Goal: Transaction & Acquisition: Purchase product/service

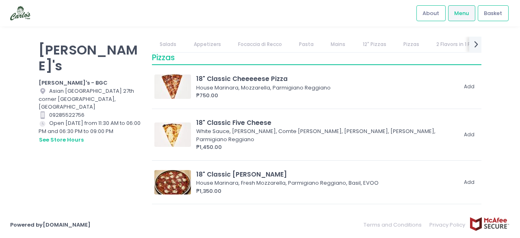
scroll to position [1538, 0]
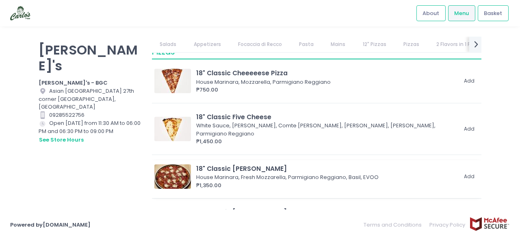
click at [286, 164] on div "18" Classic [PERSON_NAME]" at bounding box center [326, 168] width 260 height 9
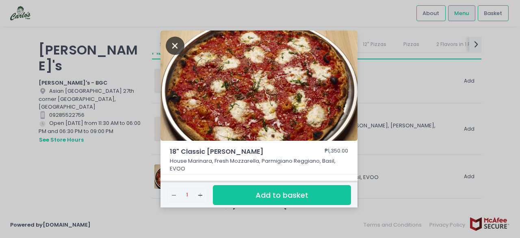
click at [179, 43] on icon "Close" at bounding box center [175, 46] width 19 height 18
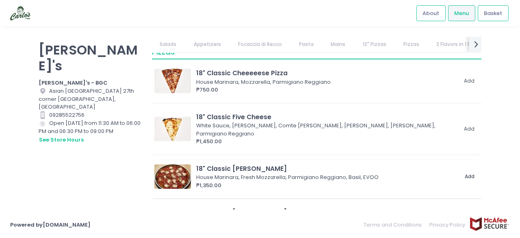
click at [460, 170] on button "Add" at bounding box center [469, 176] width 19 height 13
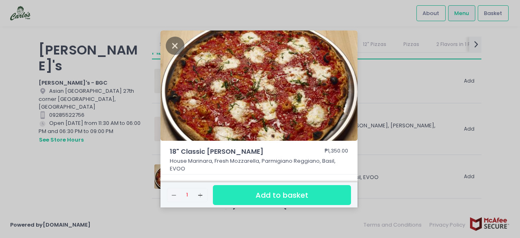
click at [269, 190] on button "Add to basket" at bounding box center [282, 195] width 138 height 20
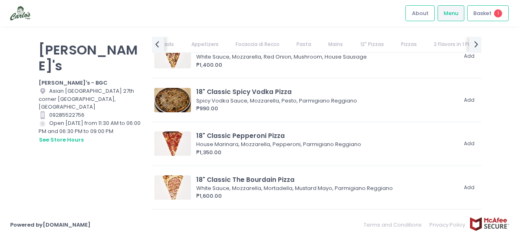
scroll to position [1806, 0]
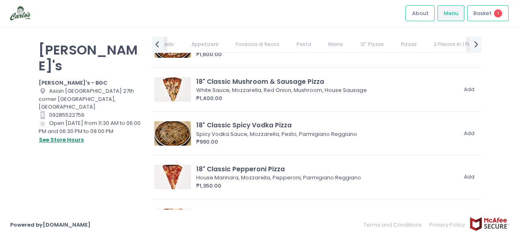
click at [54, 135] on button "see store hours" at bounding box center [61, 139] width 45 height 9
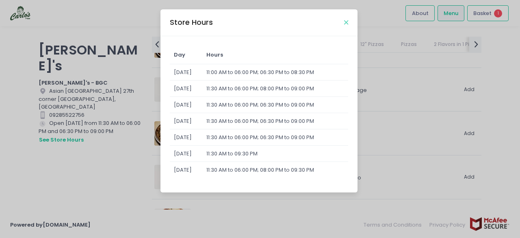
click at [346, 20] on icon "Close" at bounding box center [346, 22] width 4 height 6
